Goal: Task Accomplishment & Management: Understand process/instructions

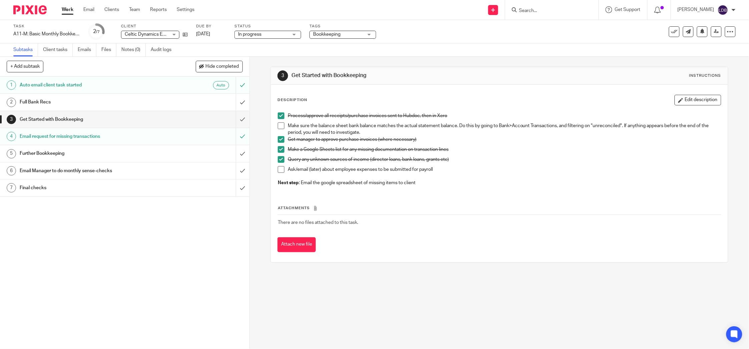
click at [279, 123] on span at bounding box center [281, 125] width 7 height 7
click at [338, 171] on p "Ask/email (later) about employee expenses to be submitted for payroll" at bounding box center [504, 169] width 433 height 7
click at [157, 116] on div "Get Started with Bookkeeping" at bounding box center [124, 119] width 209 height 10
click at [80, 157] on h1 "Further Bookkeeping" at bounding box center [90, 153] width 140 height 10
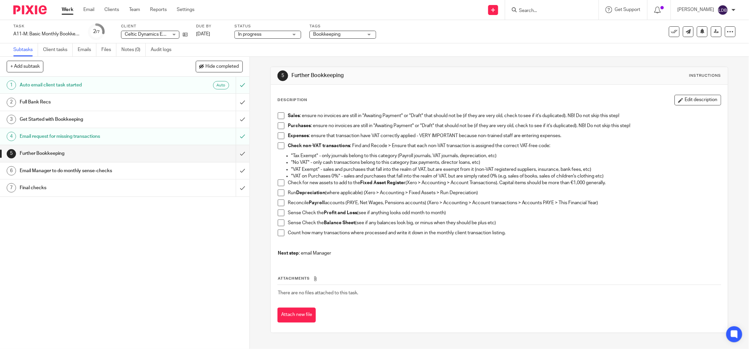
click at [53, 108] on link "2 Full Bank Recs" at bounding box center [118, 102] width 236 height 17
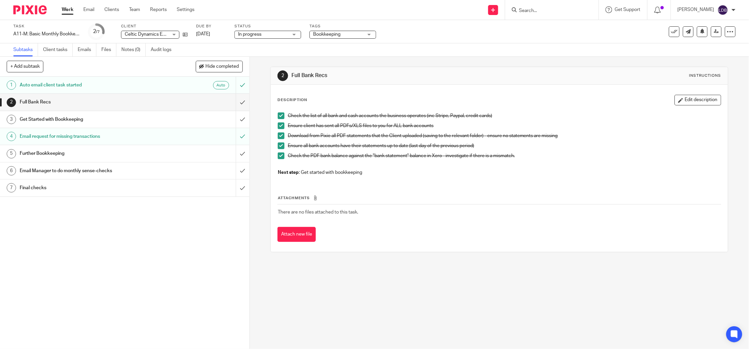
click at [62, 121] on h1 "Get Started with Bookkeeping" at bounding box center [90, 119] width 140 height 10
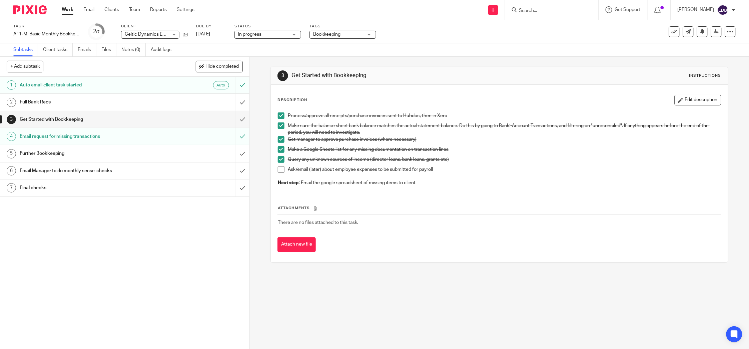
click at [98, 138] on h1 "Email request for missing transactions" at bounding box center [90, 136] width 140 height 10
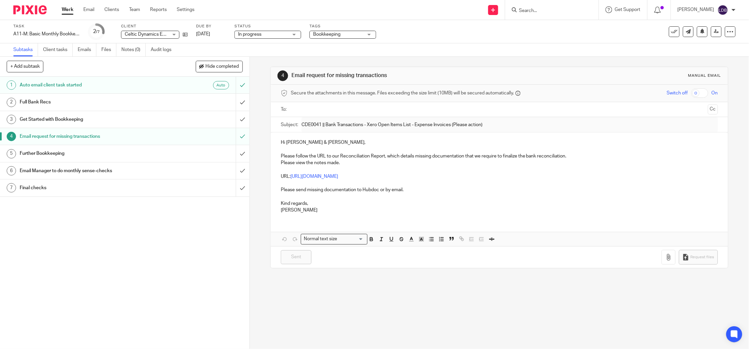
click at [142, 106] on h1 "Full Bank Recs" at bounding box center [90, 102] width 140 height 10
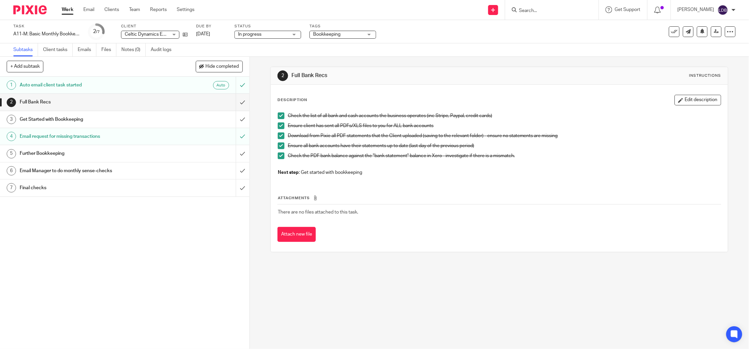
click at [195, 155] on div "Further Bookkeeping" at bounding box center [124, 153] width 209 height 10
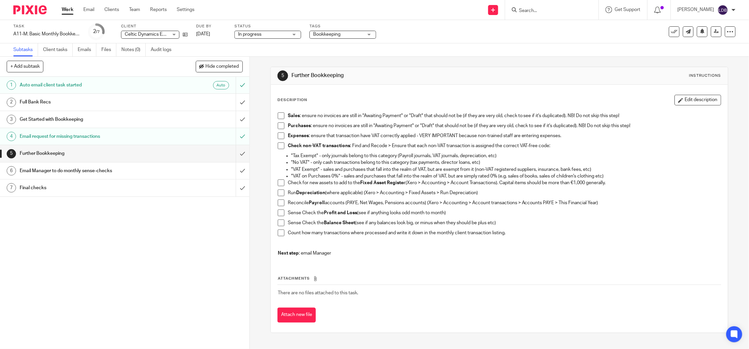
click at [69, 123] on h1 "Get Started with Bookkeeping" at bounding box center [90, 119] width 140 height 10
